Goal: Information Seeking & Learning: Learn about a topic

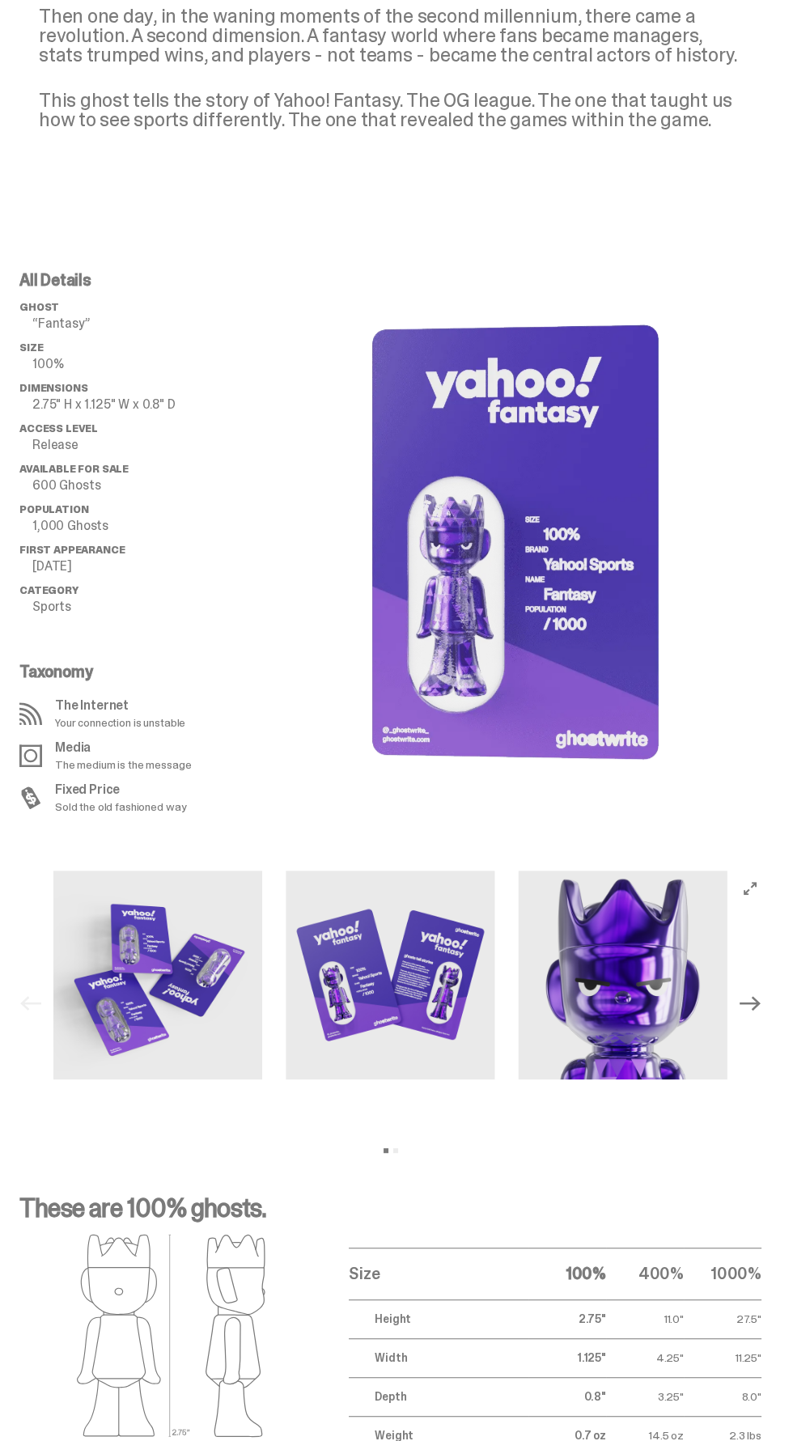
scroll to position [805, 0]
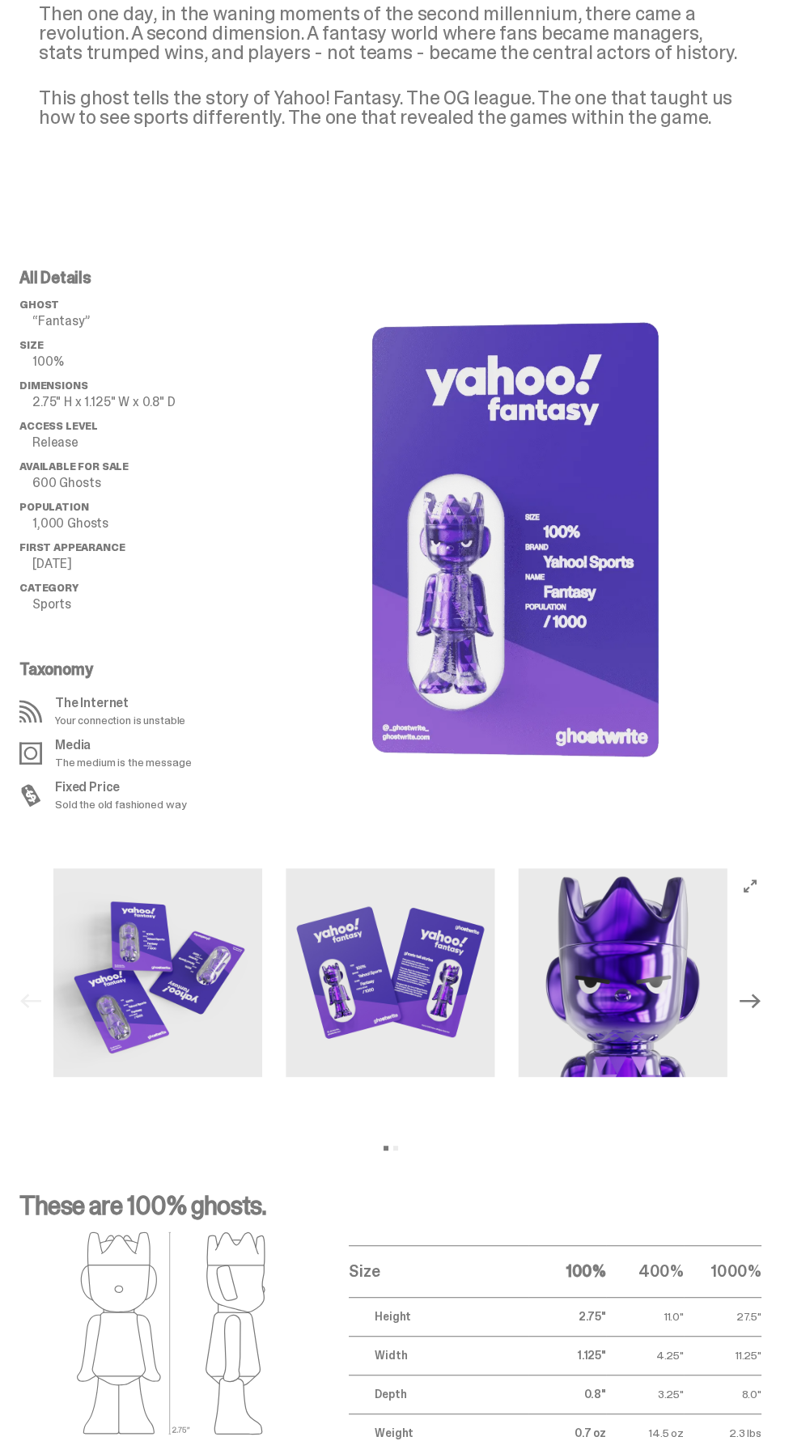
click at [133, 951] on img at bounding box center [157, 972] width 209 height 209
click at [760, 1008] on icon "Next" at bounding box center [749, 1000] width 21 height 21
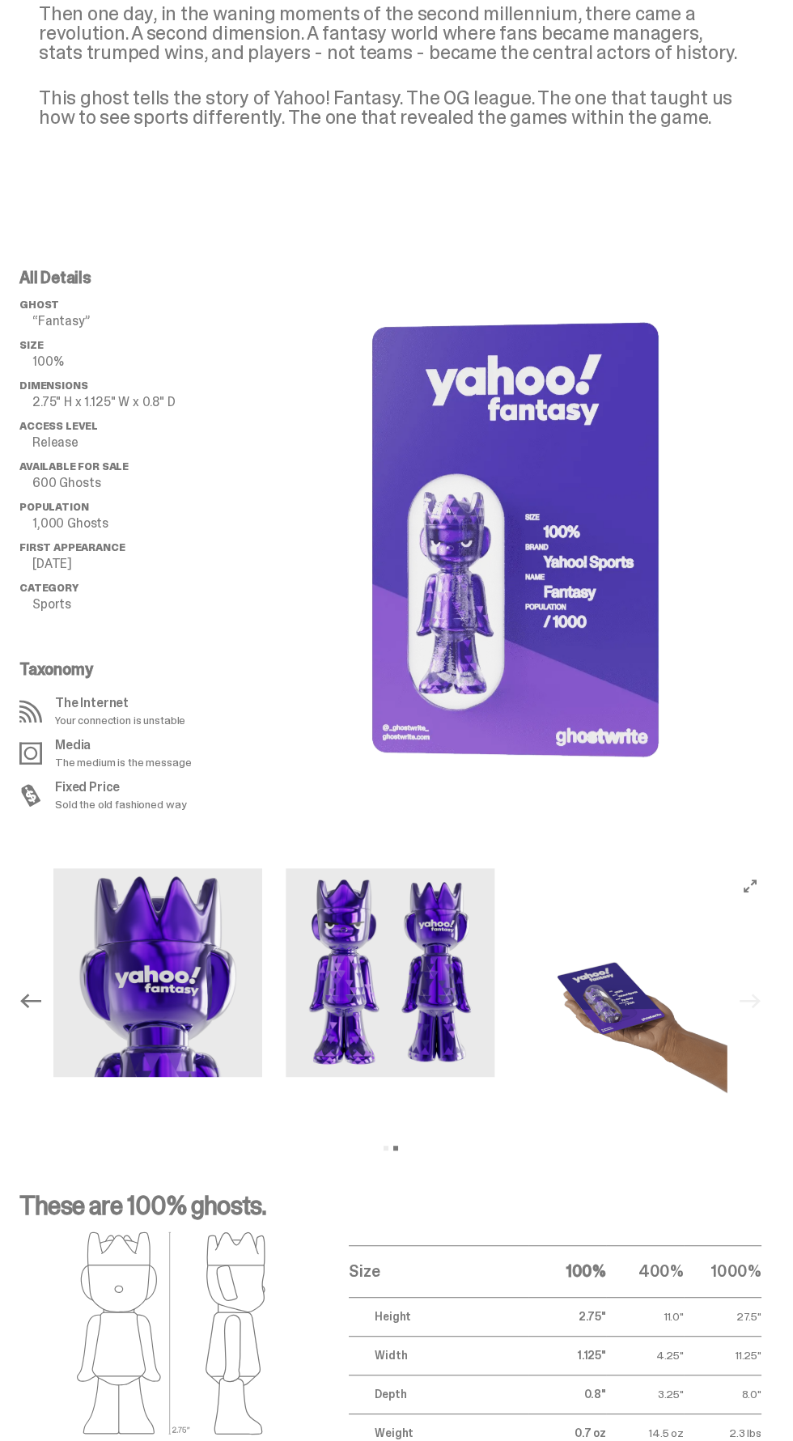
click at [762, 1002] on div "Previous Next View slide 1 View slide 2" at bounding box center [390, 1001] width 755 height 266
click at [764, 1001] on div "Previous Next View slide 1 View slide 2" at bounding box center [390, 1001] width 755 height 266
click at [762, 1002] on div "Previous Next View slide 1 View slide 2" at bounding box center [390, 1001] width 755 height 266
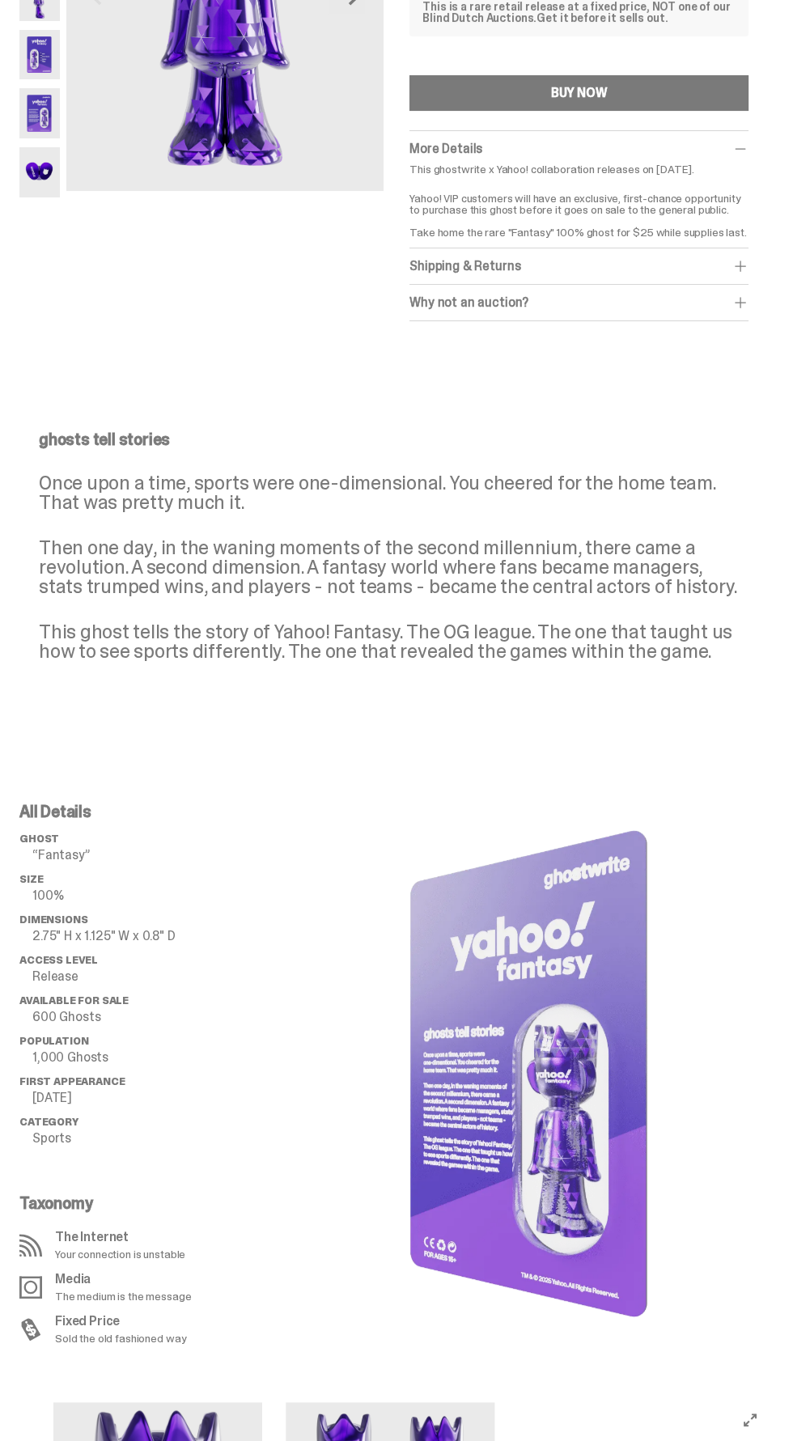
scroll to position [0, 0]
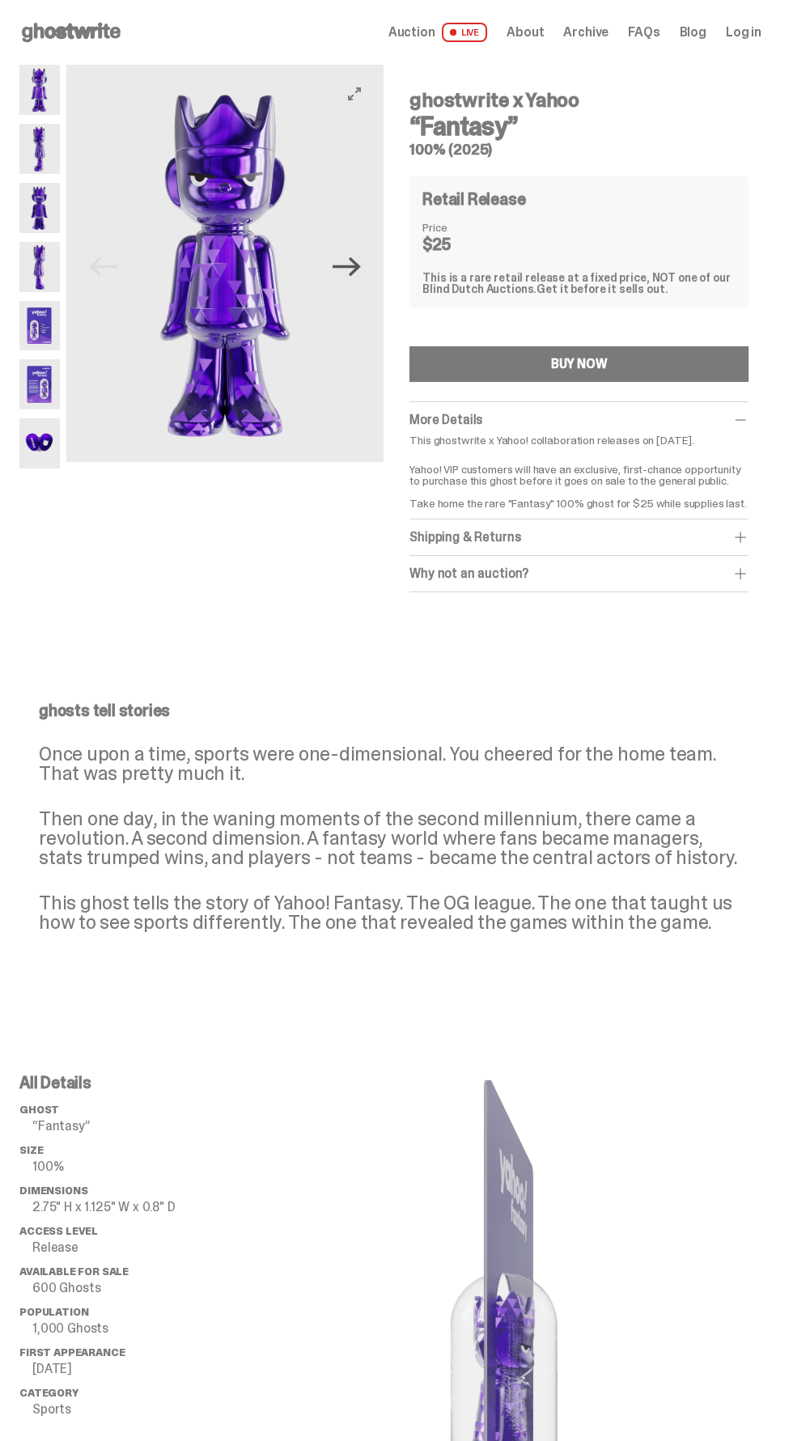
click at [341, 269] on icon "Next" at bounding box center [346, 266] width 28 height 28
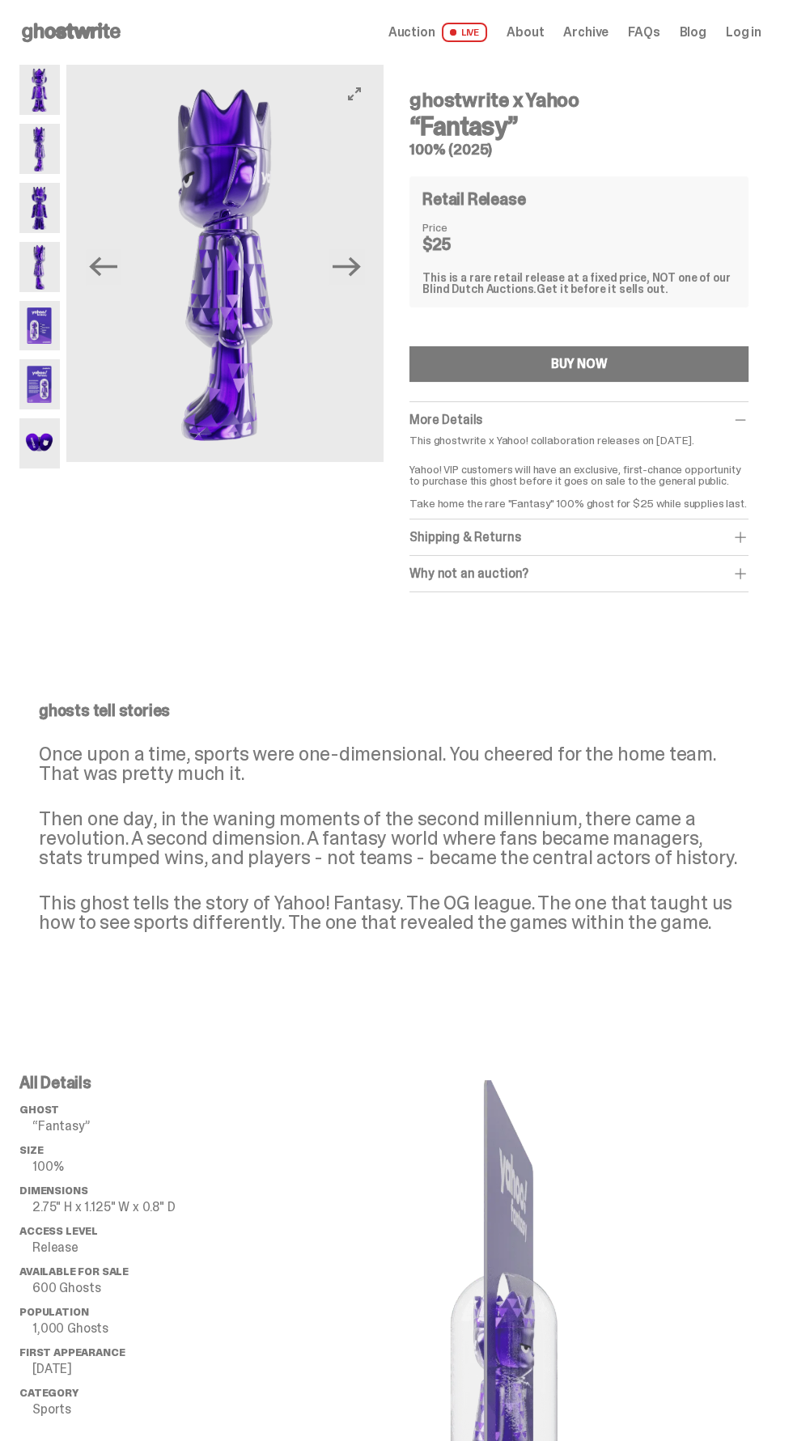
click at [354, 251] on button "Next" at bounding box center [346, 267] width 36 height 36
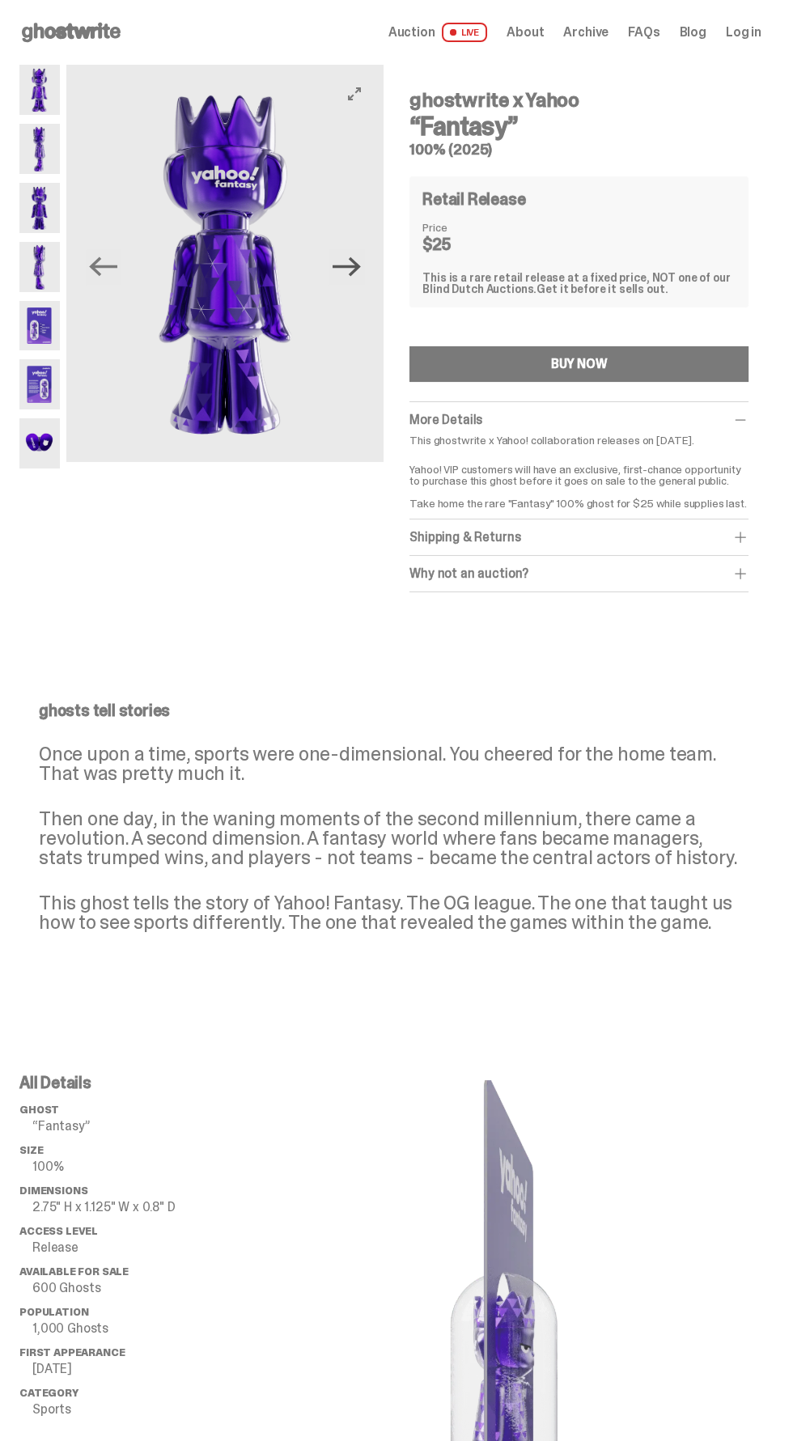
click at [351, 262] on icon "Next" at bounding box center [346, 266] width 28 height 28
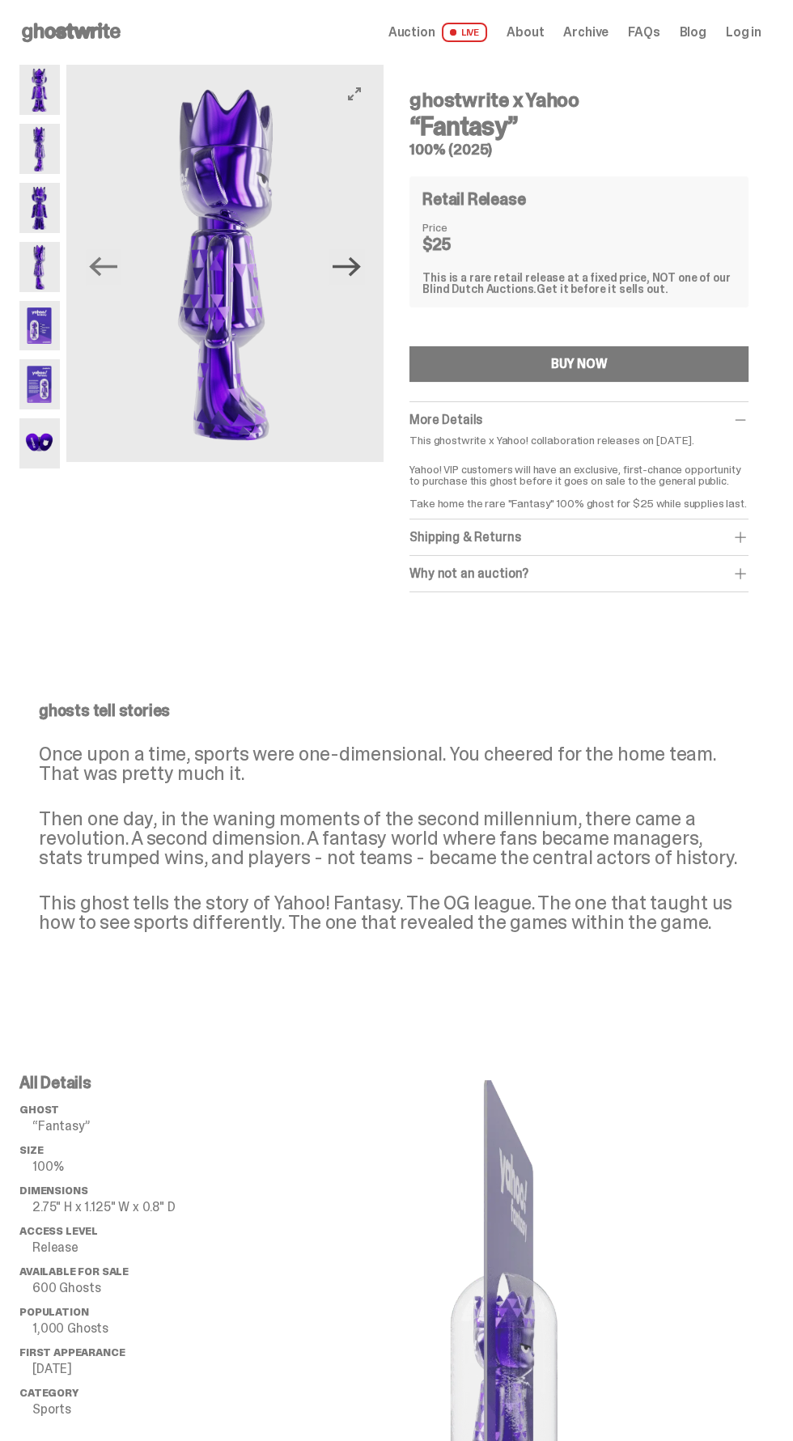
click at [351, 265] on icon "Next" at bounding box center [346, 266] width 28 height 28
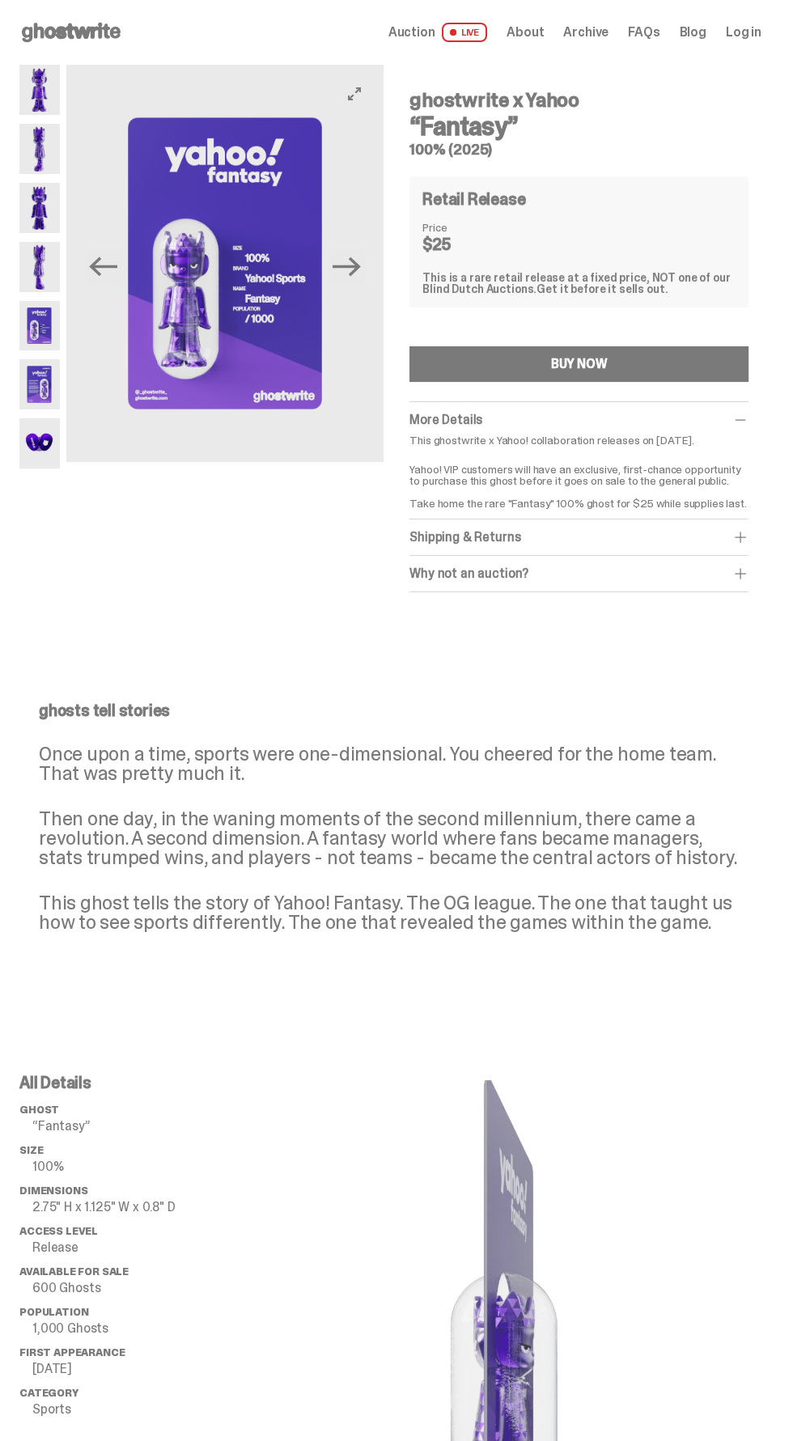
click at [371, 265] on img at bounding box center [225, 263] width 318 height 397
click at [359, 266] on icon "Next" at bounding box center [346, 266] width 28 height 19
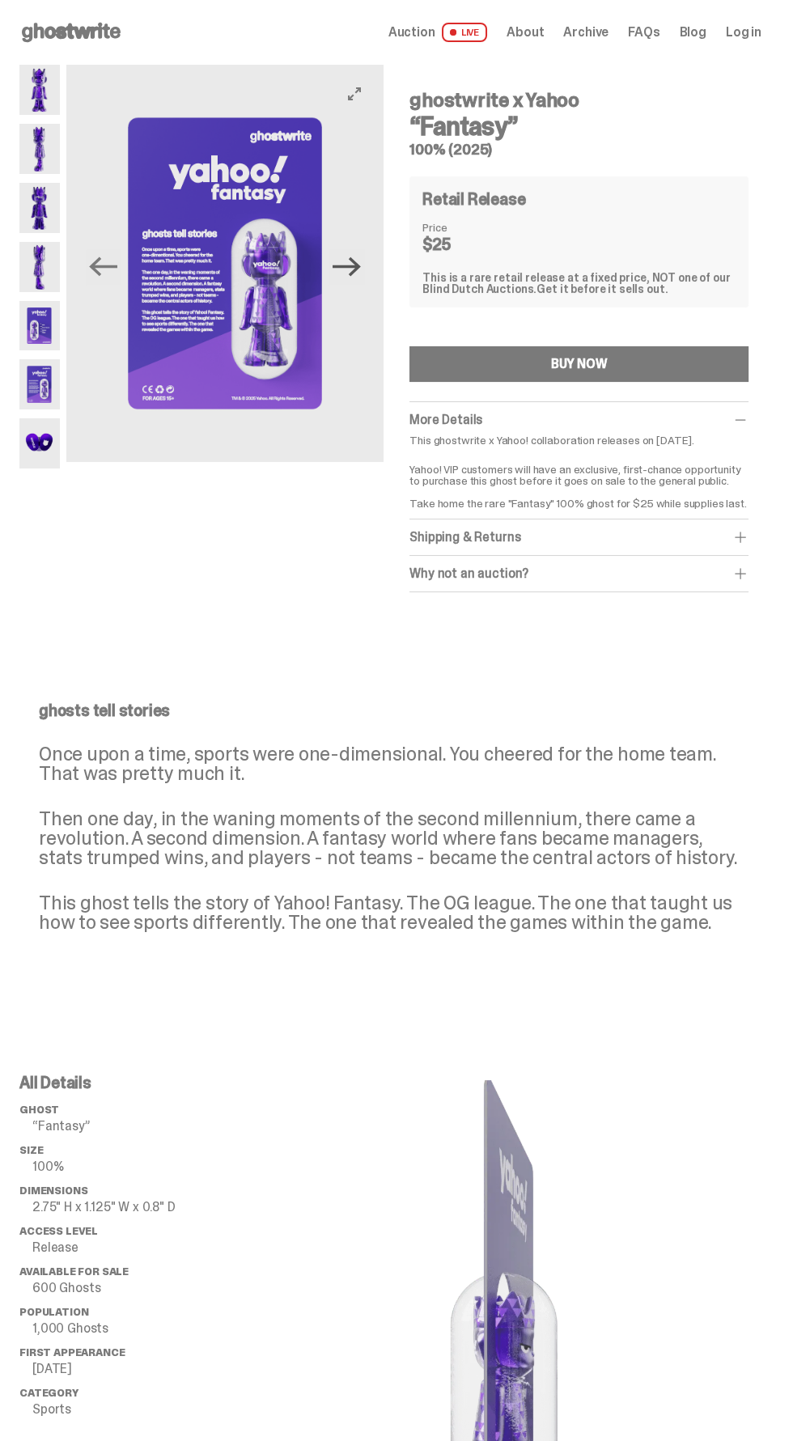
click at [356, 258] on icon "Next" at bounding box center [346, 266] width 28 height 19
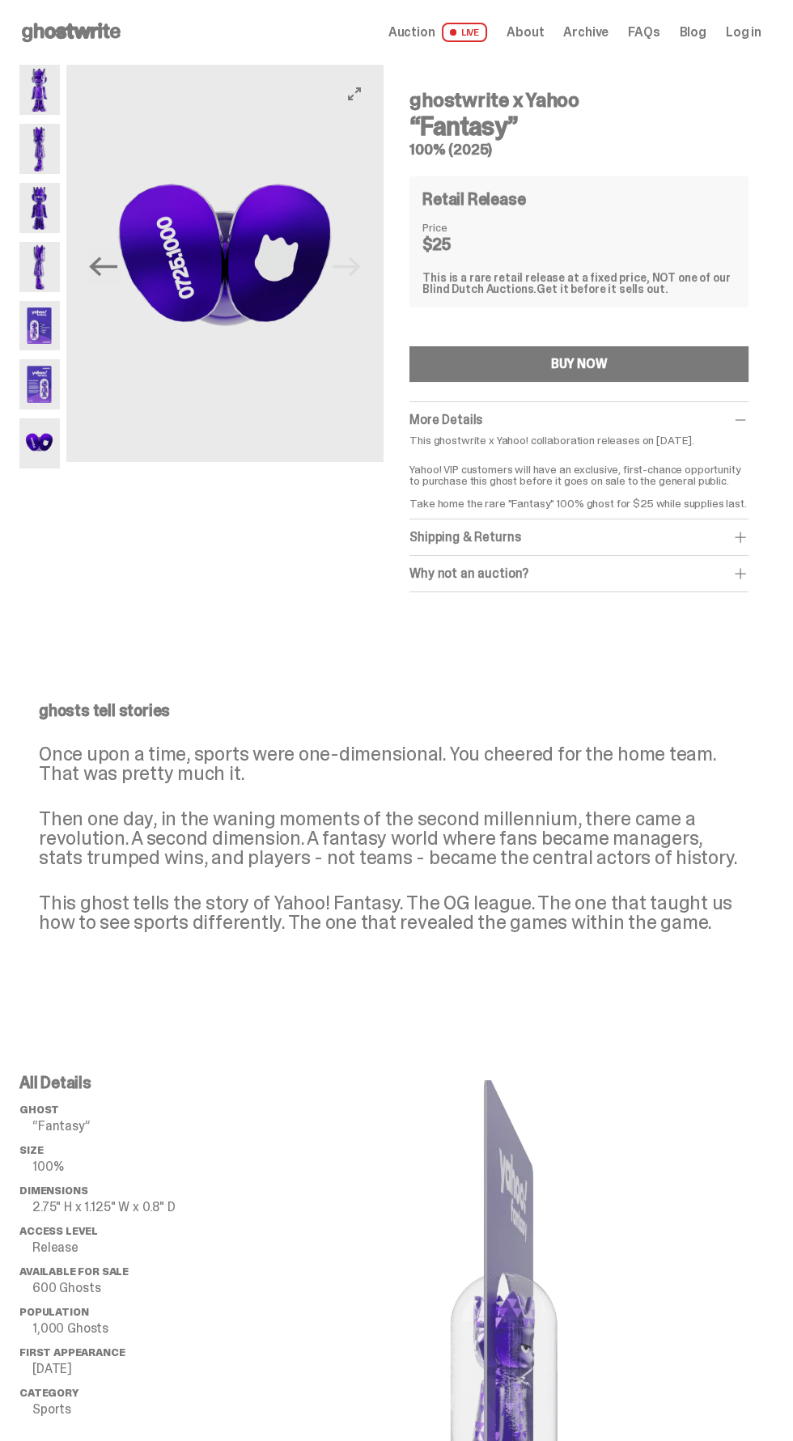
click at [347, 260] on img at bounding box center [225, 263] width 318 height 397
click at [358, 269] on img at bounding box center [225, 263] width 318 height 397
